Goal: Task Accomplishment & Management: Use online tool/utility

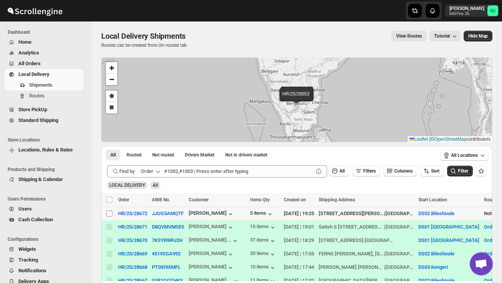
click at [109, 214] on input "Select shipment" at bounding box center [109, 214] width 6 height 6
checkbox input "true"
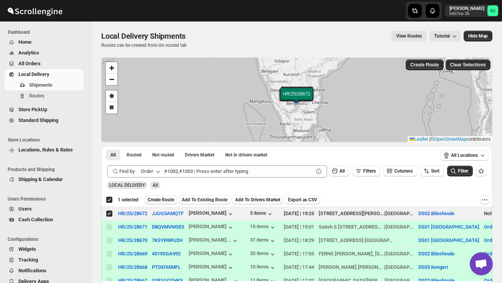
click at [161, 202] on span "Create Route" at bounding box center [161, 200] width 26 height 6
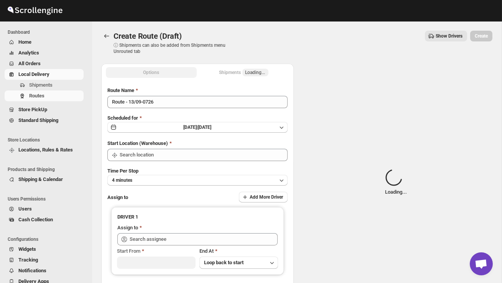
type input "DS02 Bileshivale"
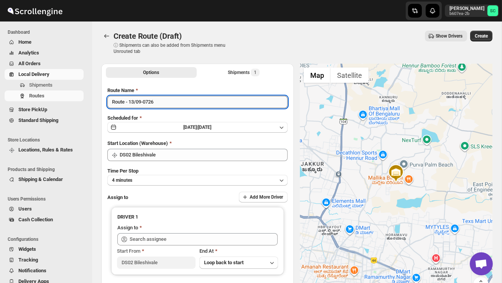
click at [173, 103] on input "Route - 13/09-0726" at bounding box center [197, 102] width 180 height 12
type input "R"
type input "Order no 28672"
click at [160, 180] on button "4 minutes" at bounding box center [197, 180] width 180 height 11
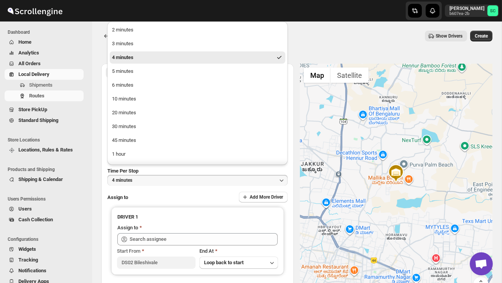
click at [129, 105] on li "10 minutes" at bounding box center [198, 99] width 176 height 12
click at [129, 102] on div "10 minutes" at bounding box center [124, 99] width 24 height 8
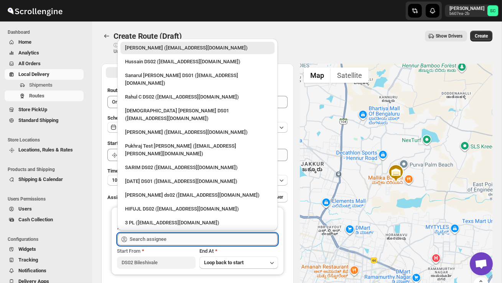
click at [137, 241] on input "text" at bounding box center [204, 239] width 148 height 12
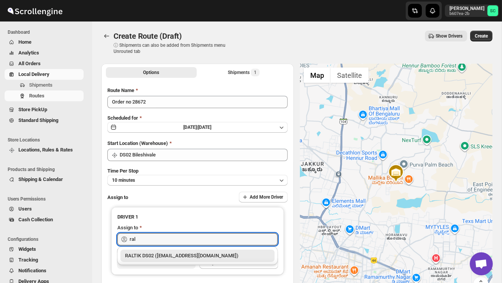
click at [162, 255] on div "RALTIK DS02 ([EMAIL_ADDRESS][DOMAIN_NAME])" at bounding box center [197, 256] width 145 height 8
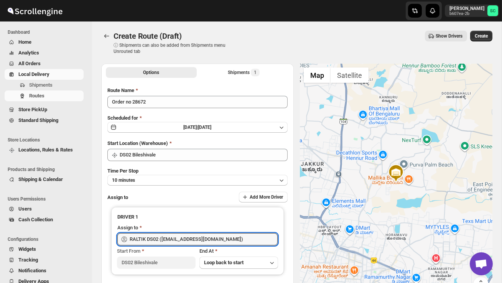
type input "RALTIK DS02 ([EMAIL_ADDRESS][DOMAIN_NAME])"
click at [483, 36] on span "Create" at bounding box center [481, 36] width 13 height 6
